Goal: Task Accomplishment & Management: Use online tool/utility

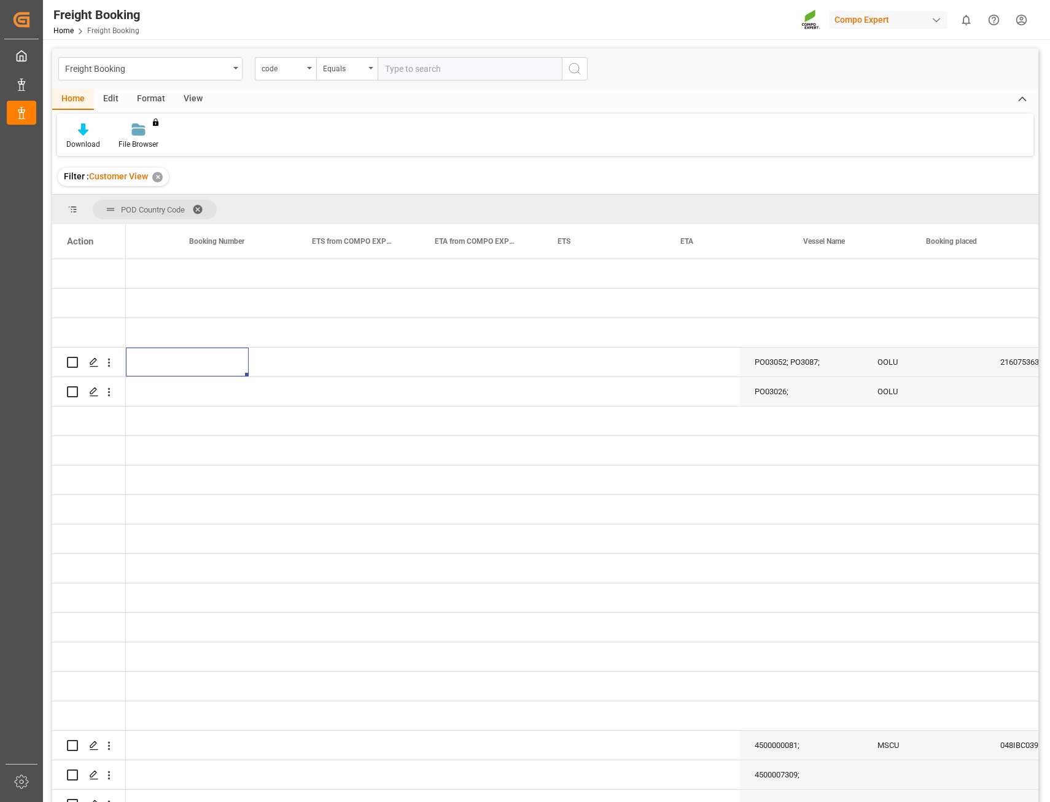
scroll to position [0, 811]
